Goal: Find specific page/section: Find specific page/section

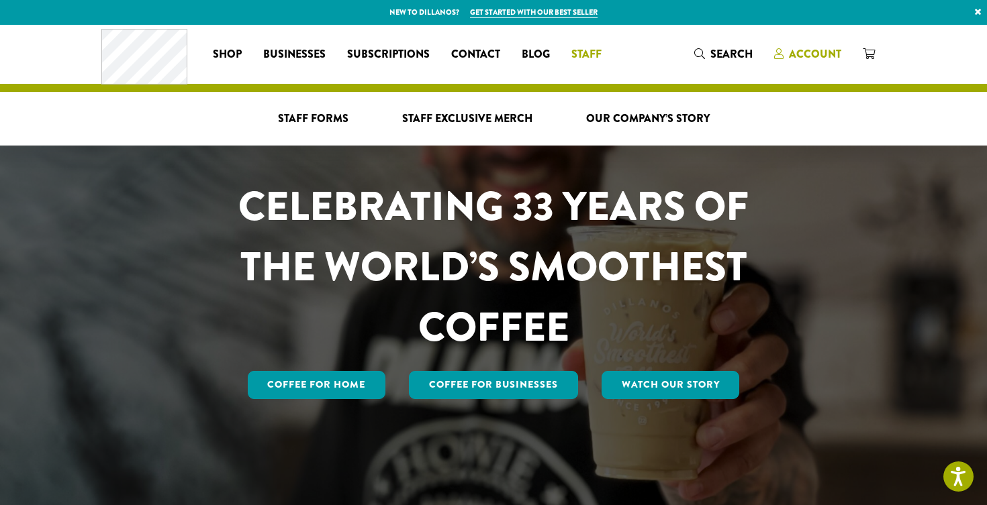
click at [803, 59] on span "Account" at bounding box center [815, 53] width 52 height 15
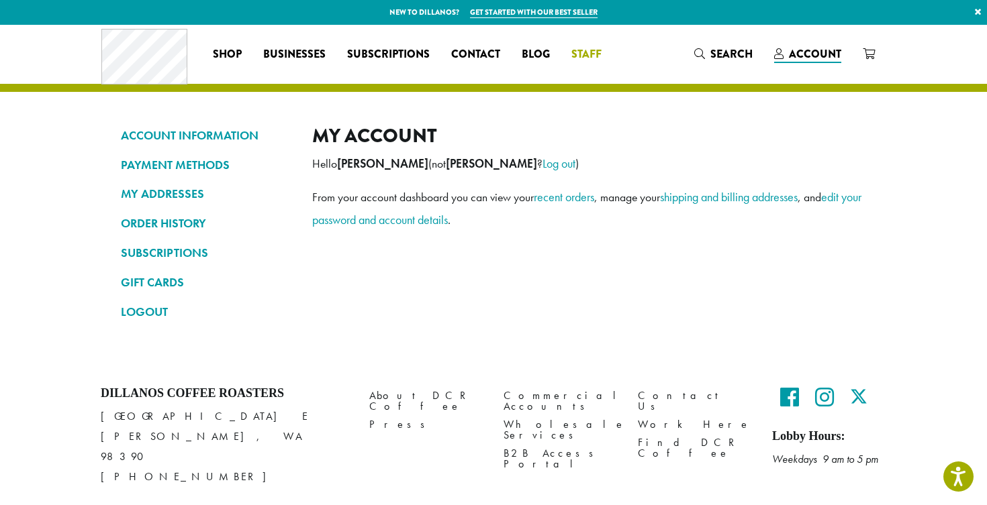
click at [579, 48] on li "Staff Staff Forms Staff Exclusive Merch Our Company’s Story" at bounding box center [586, 54] width 52 height 21
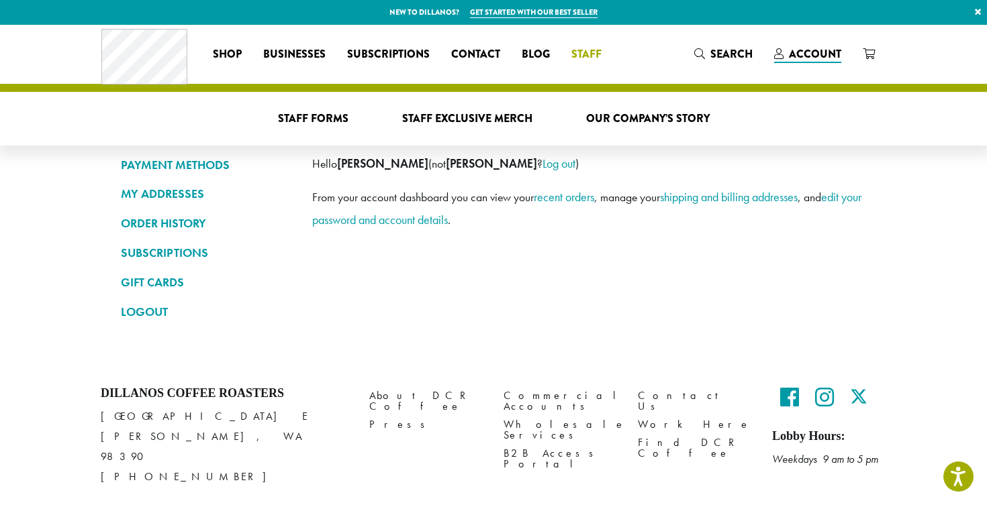
click at [586, 57] on span "Staff" at bounding box center [586, 54] width 30 height 17
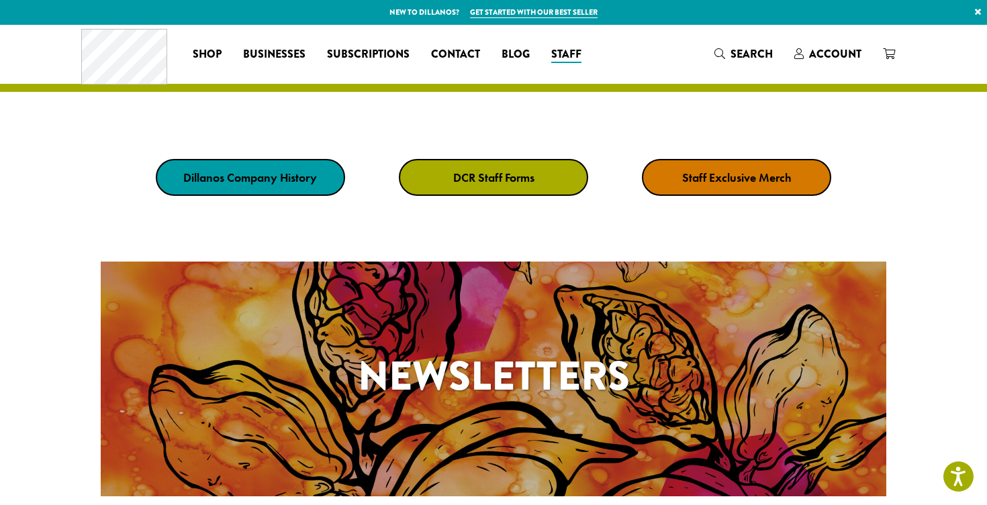
click at [513, 176] on strong "DCR Staff Forms" at bounding box center [493, 177] width 81 height 15
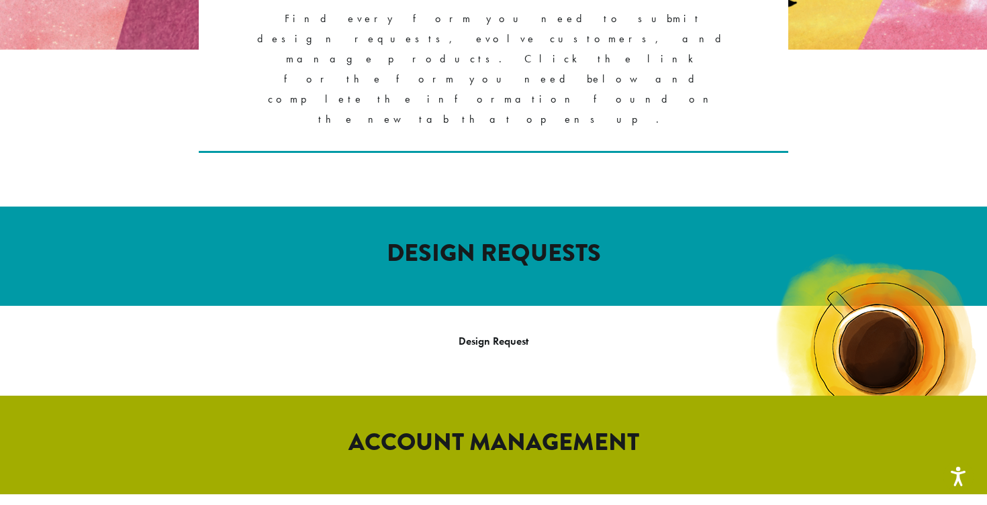
scroll to position [665, 0]
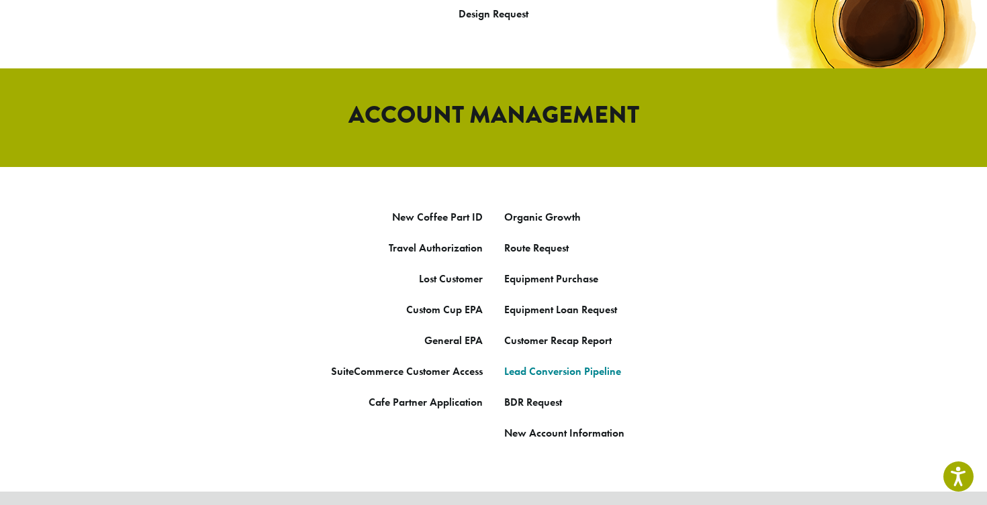
click at [537, 364] on link "Lead Conversion Pipeline" at bounding box center [562, 371] width 117 height 14
